Goal: Find specific page/section: Find specific page/section

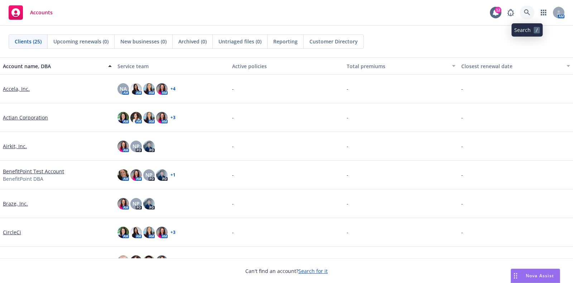
click at [526, 11] on icon at bounding box center [527, 12] width 6 height 6
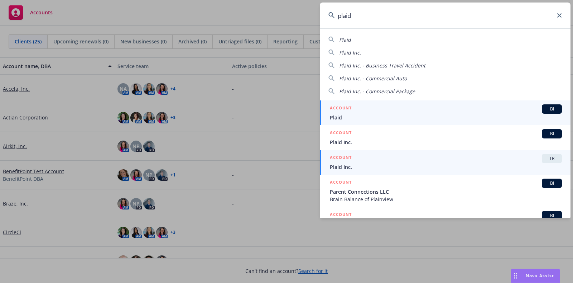
type input "plaid"
click at [363, 158] on div "ACCOUNT TR" at bounding box center [446, 158] width 232 height 9
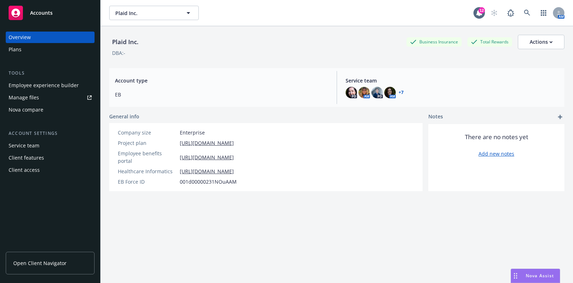
click at [32, 54] on div "Plans" at bounding box center [50, 49] width 83 height 11
